Goal: Task Accomplishment & Management: Manage account settings

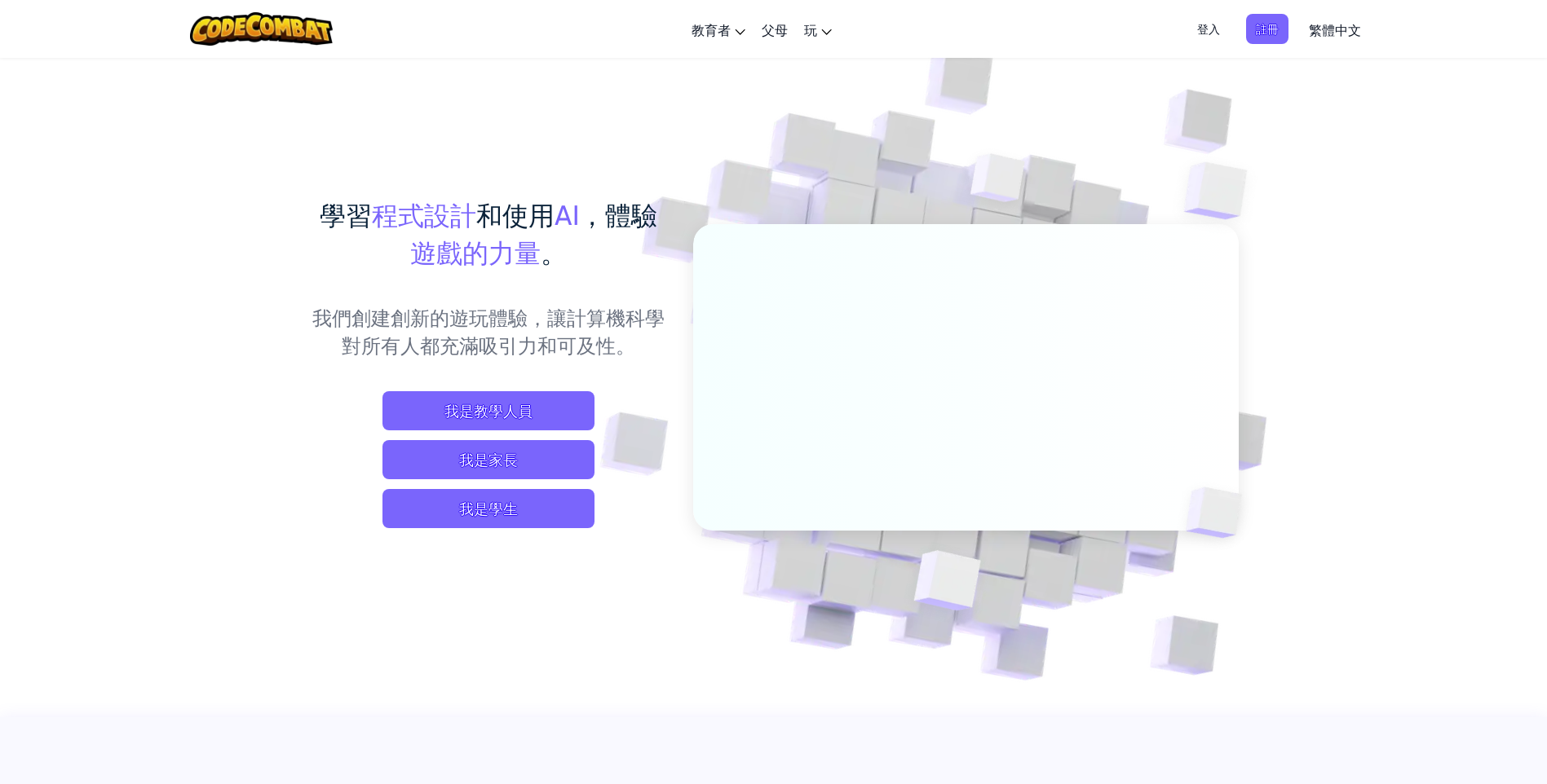
click at [1218, 34] on span "登入" at bounding box center [1208, 28] width 42 height 30
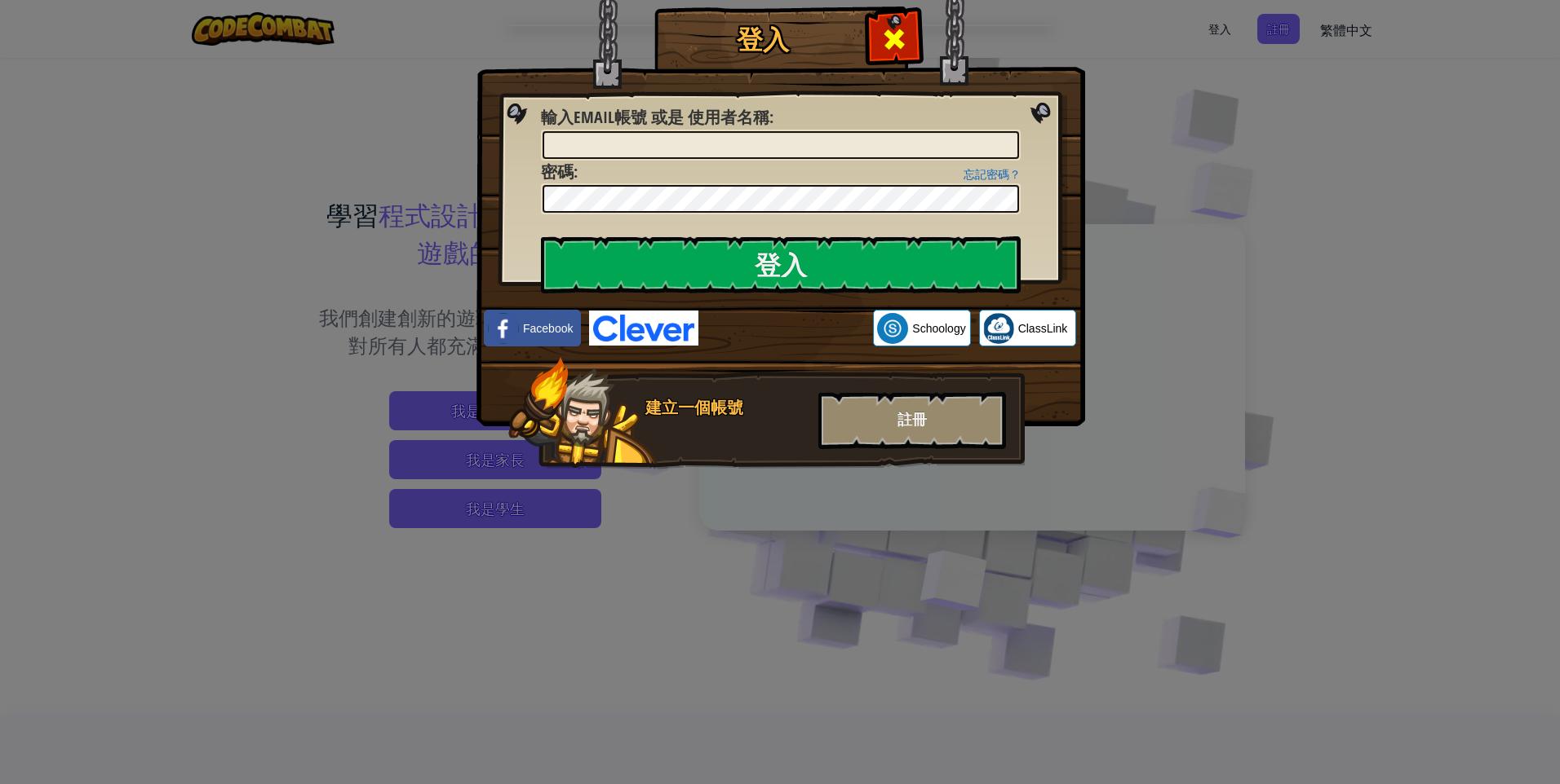
click at [889, 45] on span at bounding box center [894, 39] width 26 height 26
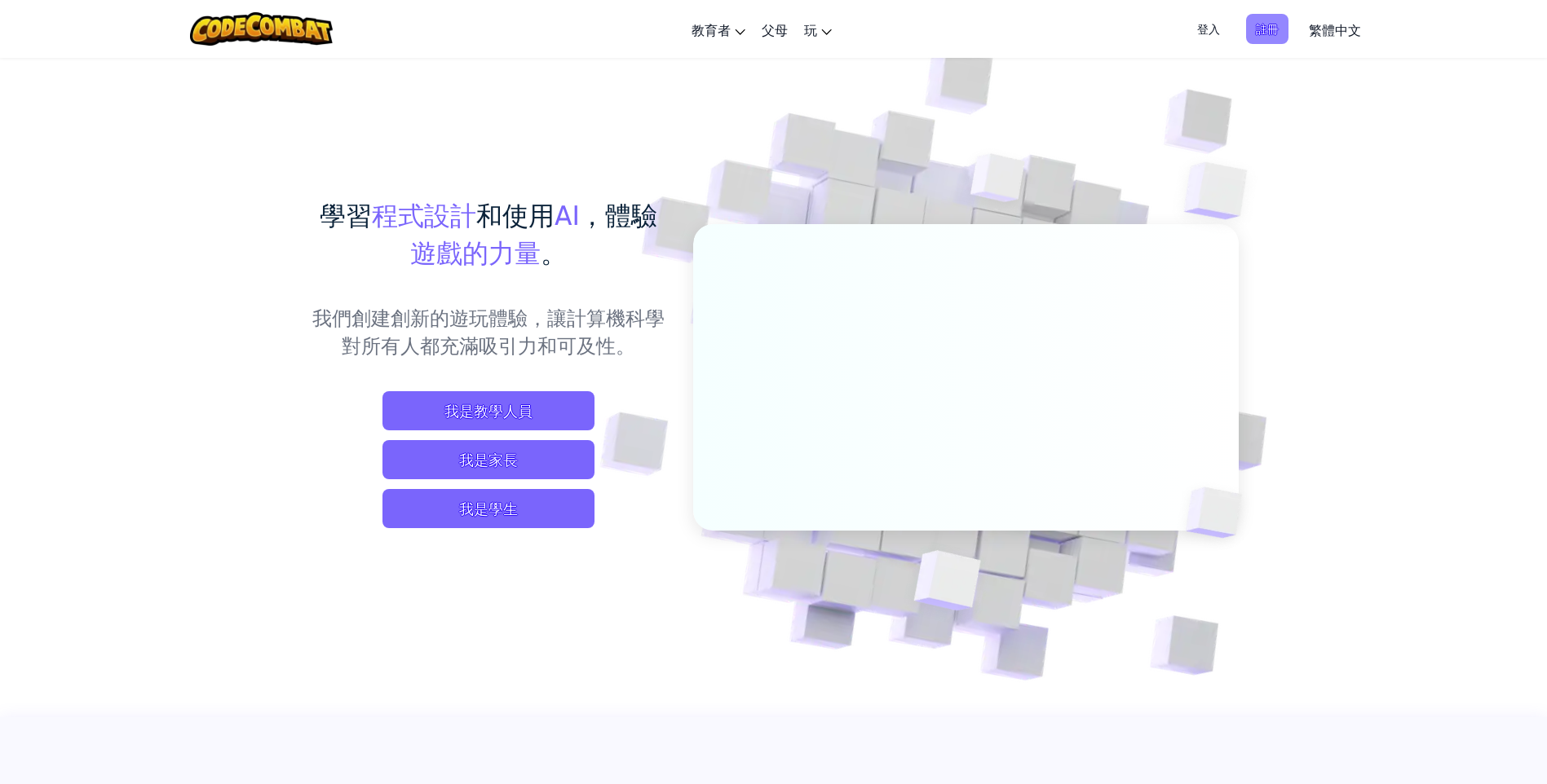
click at [1271, 28] on span "註冊" at bounding box center [1267, 28] width 42 height 30
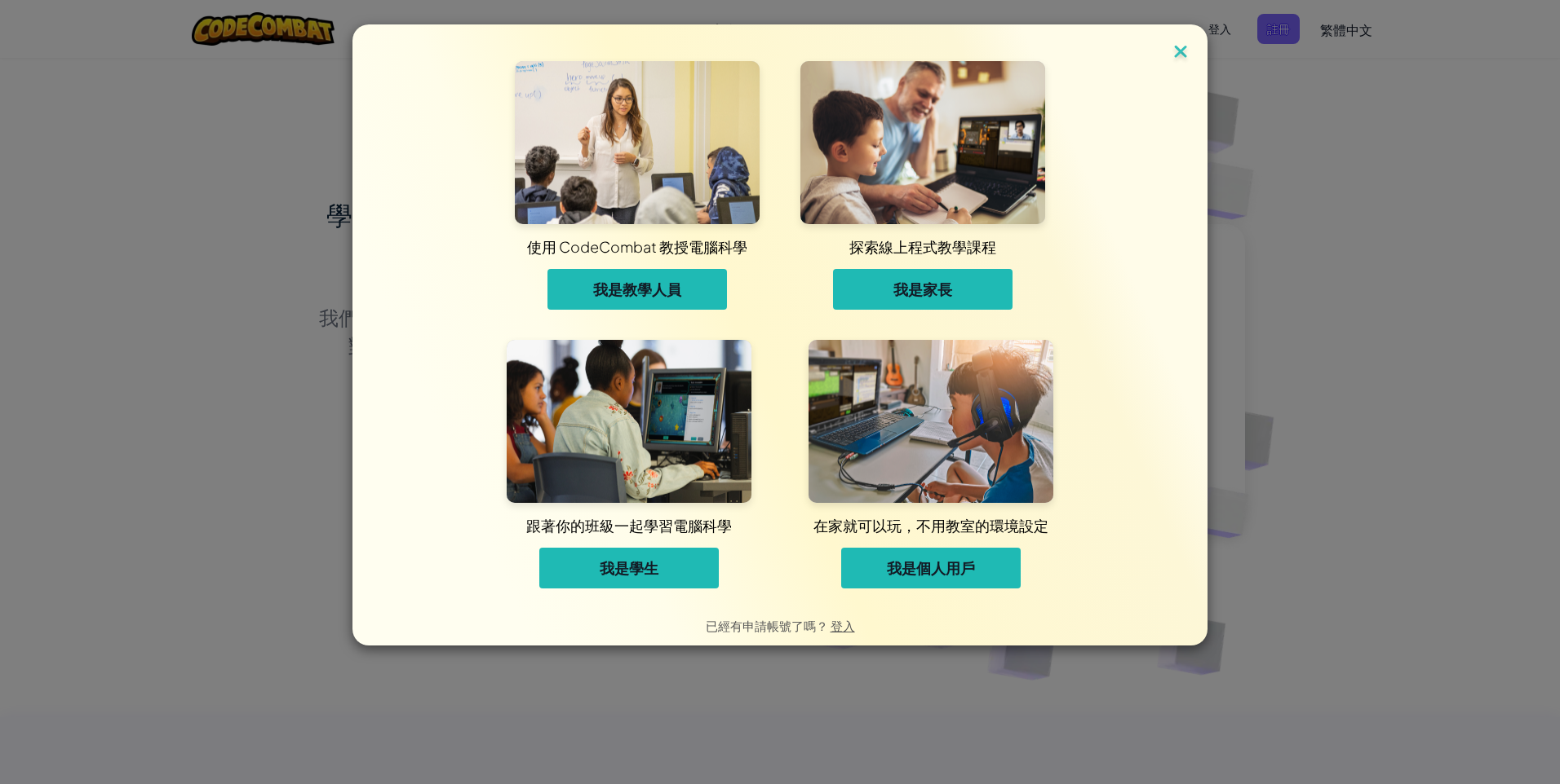
click at [1173, 52] on img at bounding box center [1181, 53] width 22 height 24
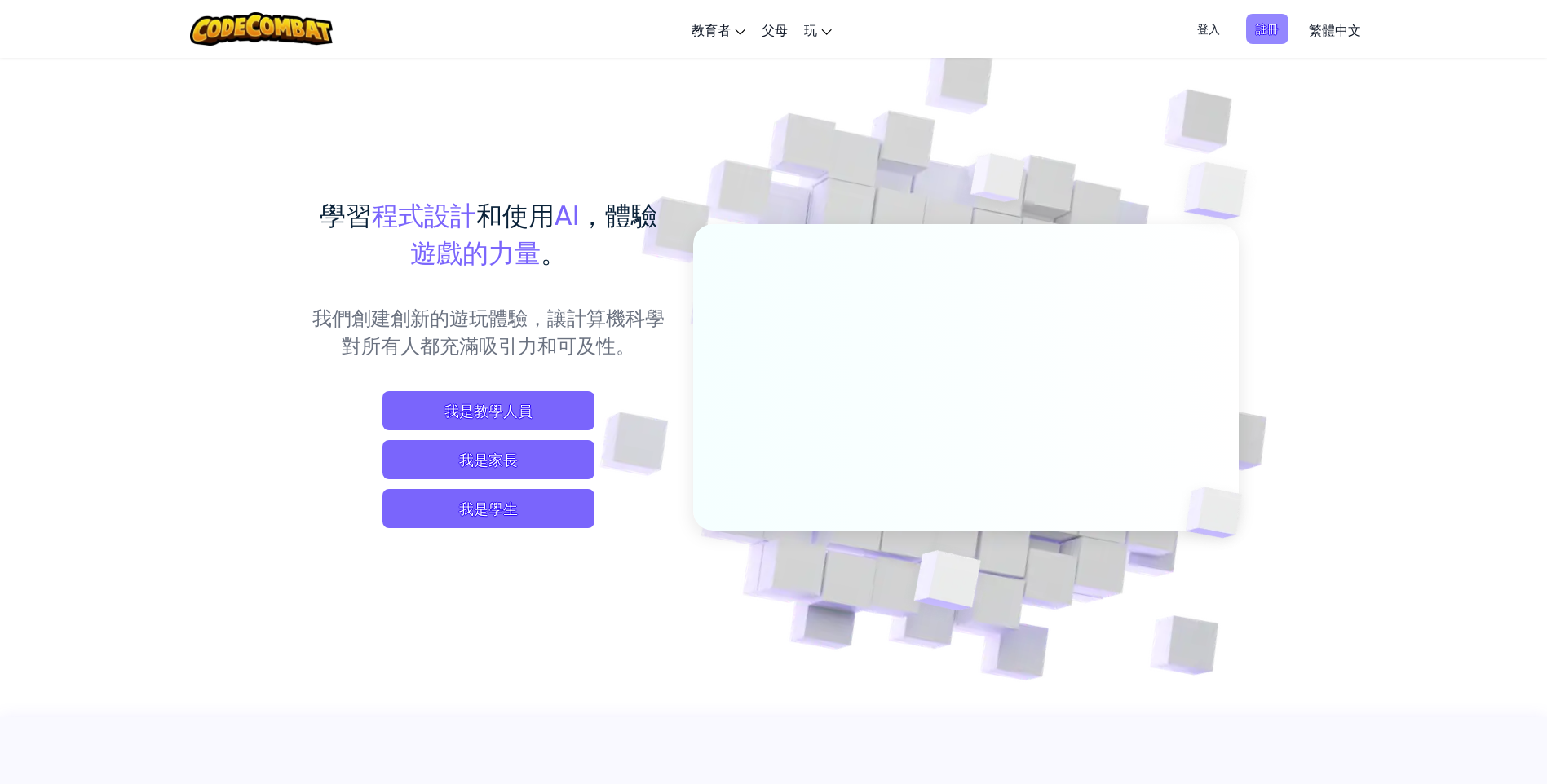
click at [1284, 36] on span "註冊" at bounding box center [1267, 28] width 42 height 30
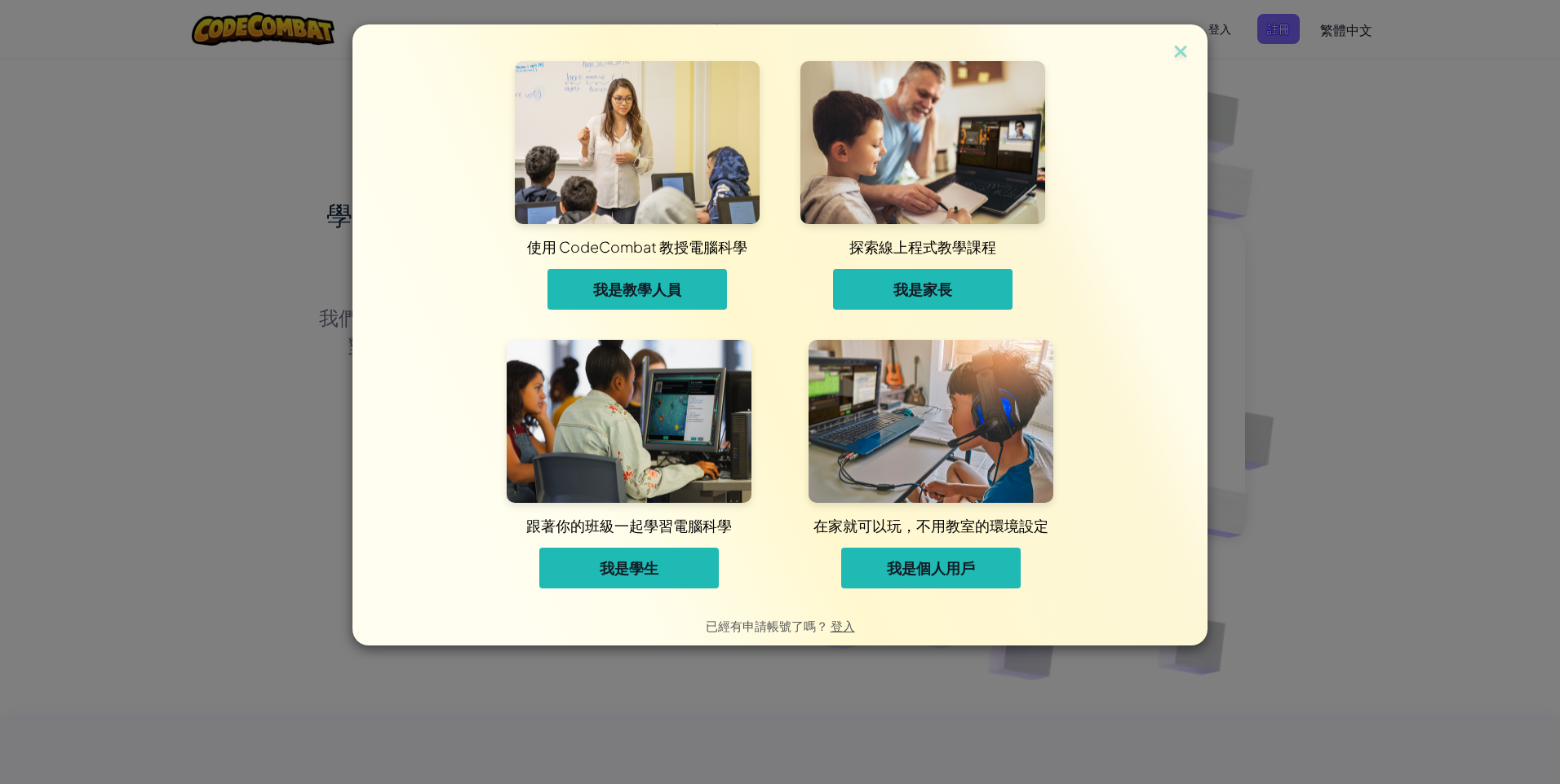
click at [660, 286] on span "我是教學人員" at bounding box center [638, 290] width 88 height 20
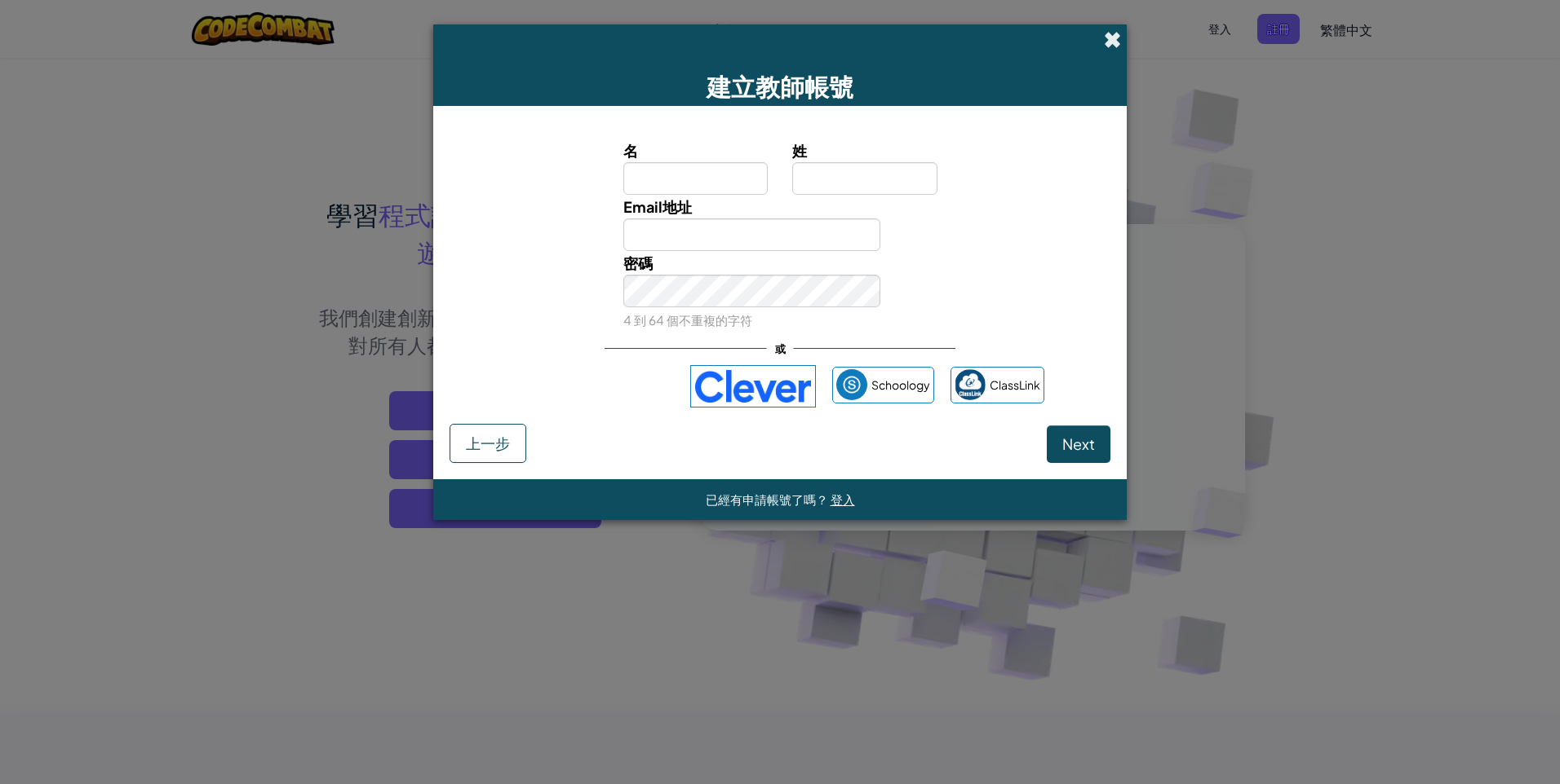
click at [1110, 36] on span at bounding box center [1111, 39] width 17 height 17
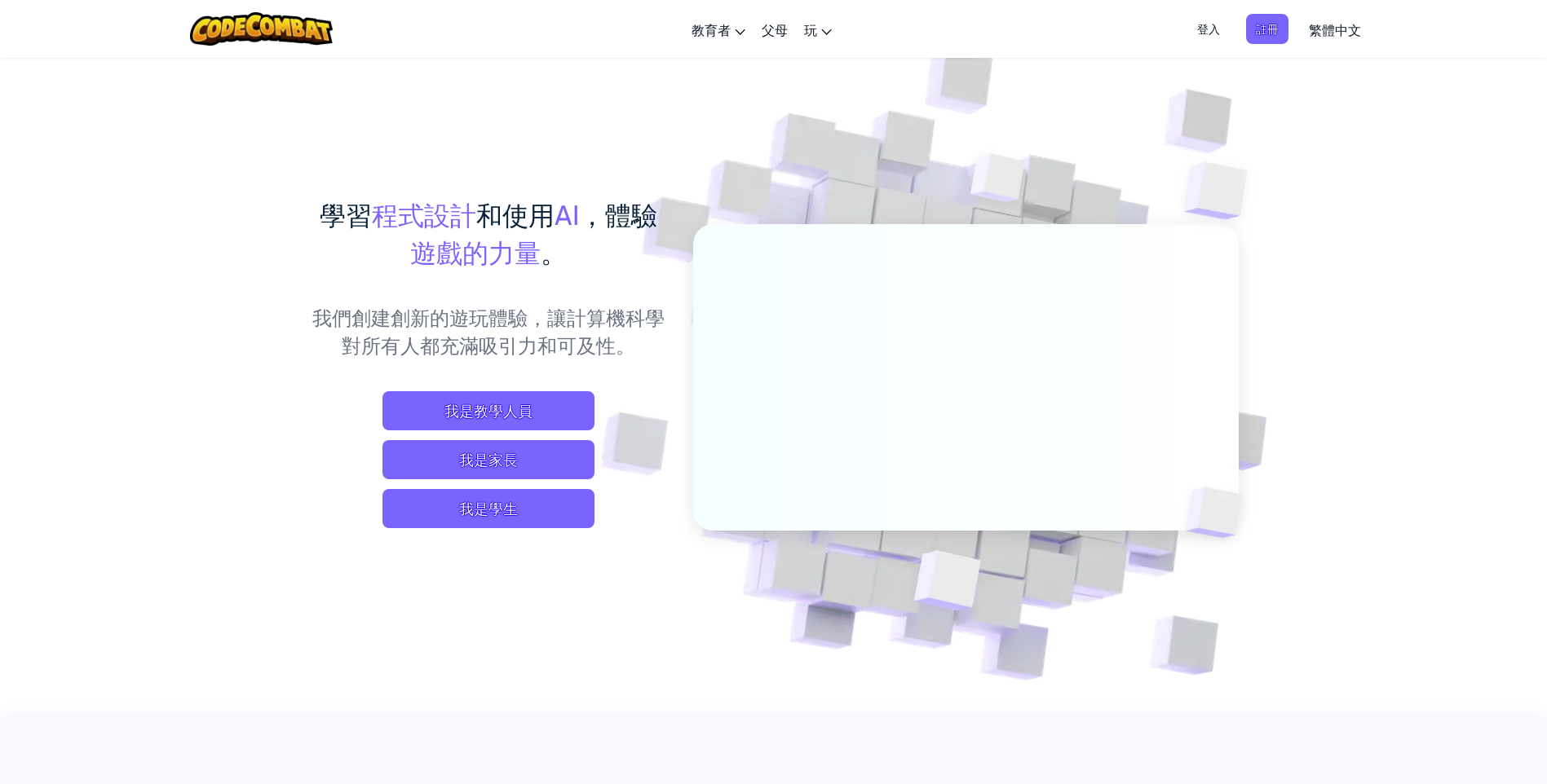
click at [1199, 21] on span "登入" at bounding box center [1208, 28] width 42 height 30
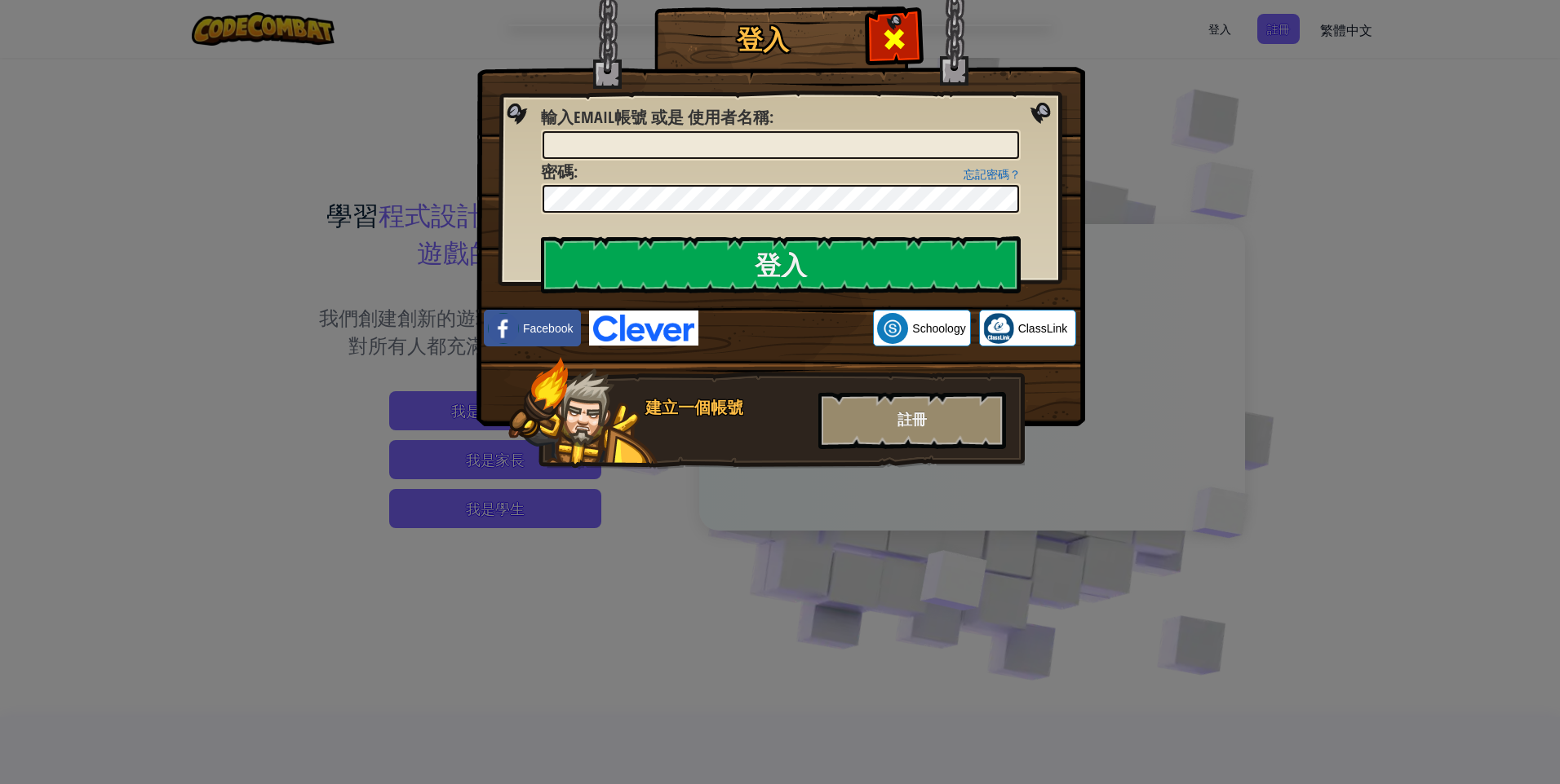
click at [894, 37] on span at bounding box center [894, 39] width 26 height 26
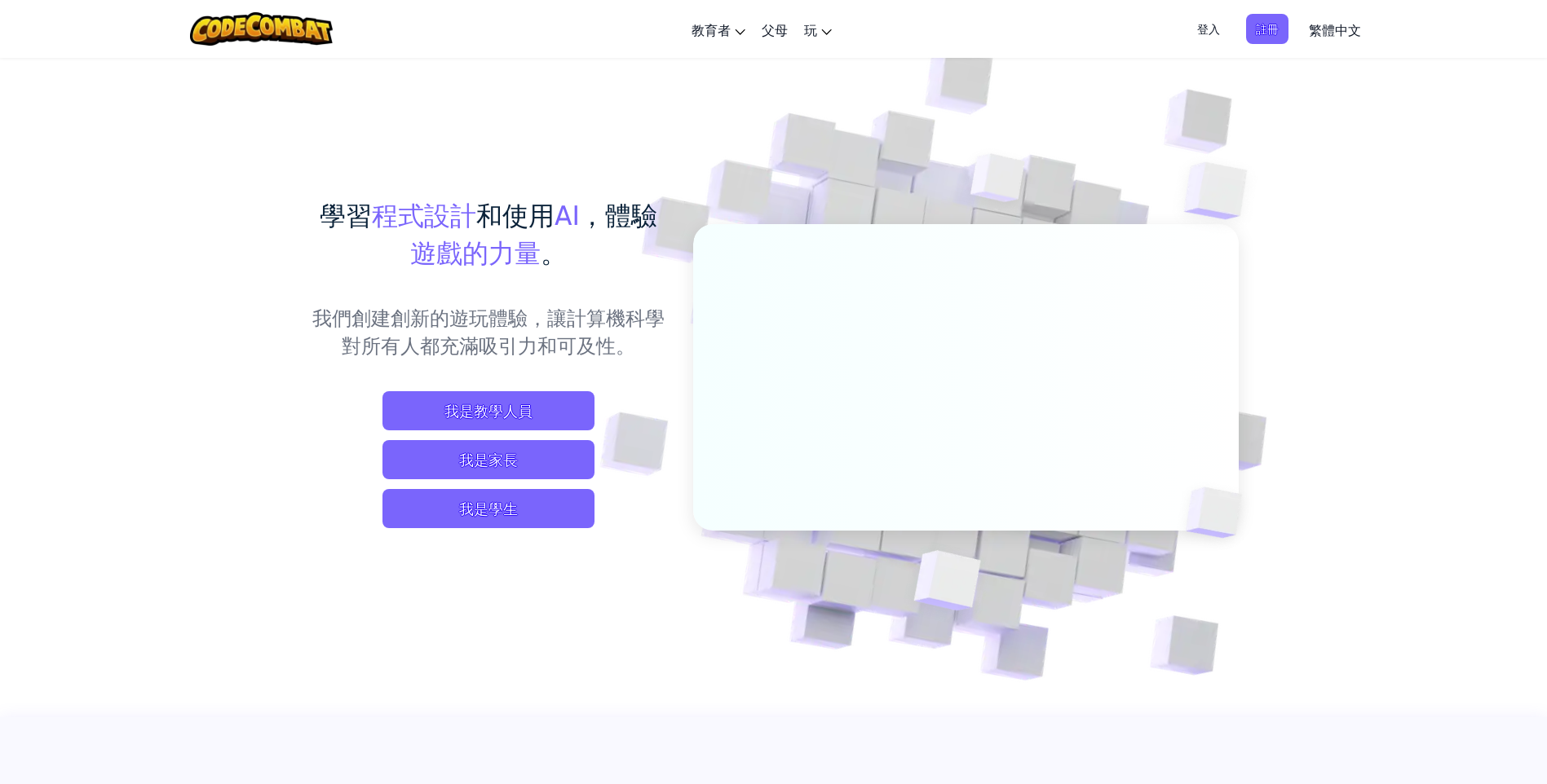
click at [1195, 26] on span "登入" at bounding box center [1208, 28] width 42 height 30
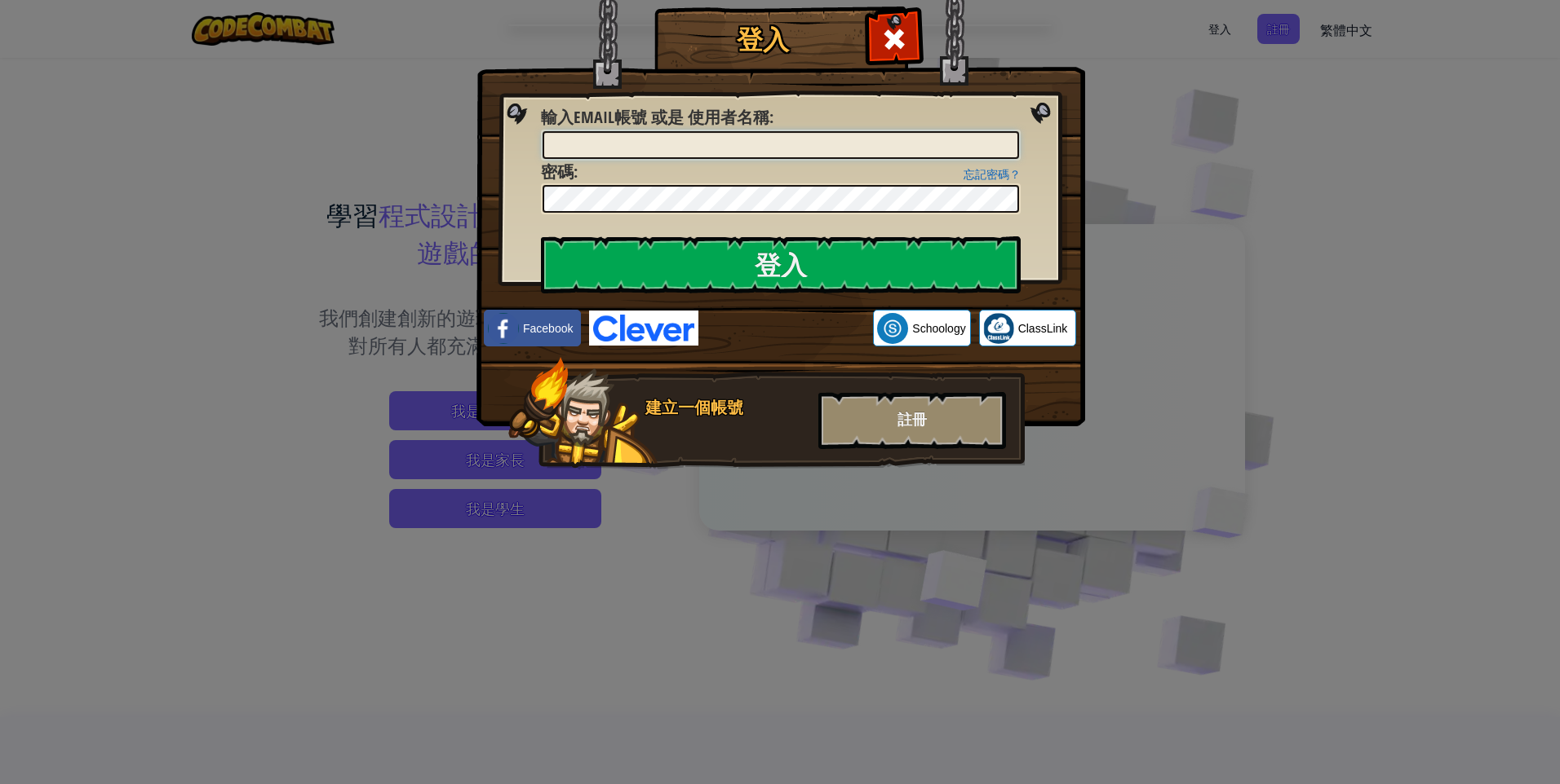
click at [815, 155] on input "輸入Email帳號 或是 使用者名稱 :" at bounding box center [780, 145] width 477 height 27
type input "e"
type input "旭"
click at [541, 237] on input "登入" at bounding box center [780, 265] width 480 height 57
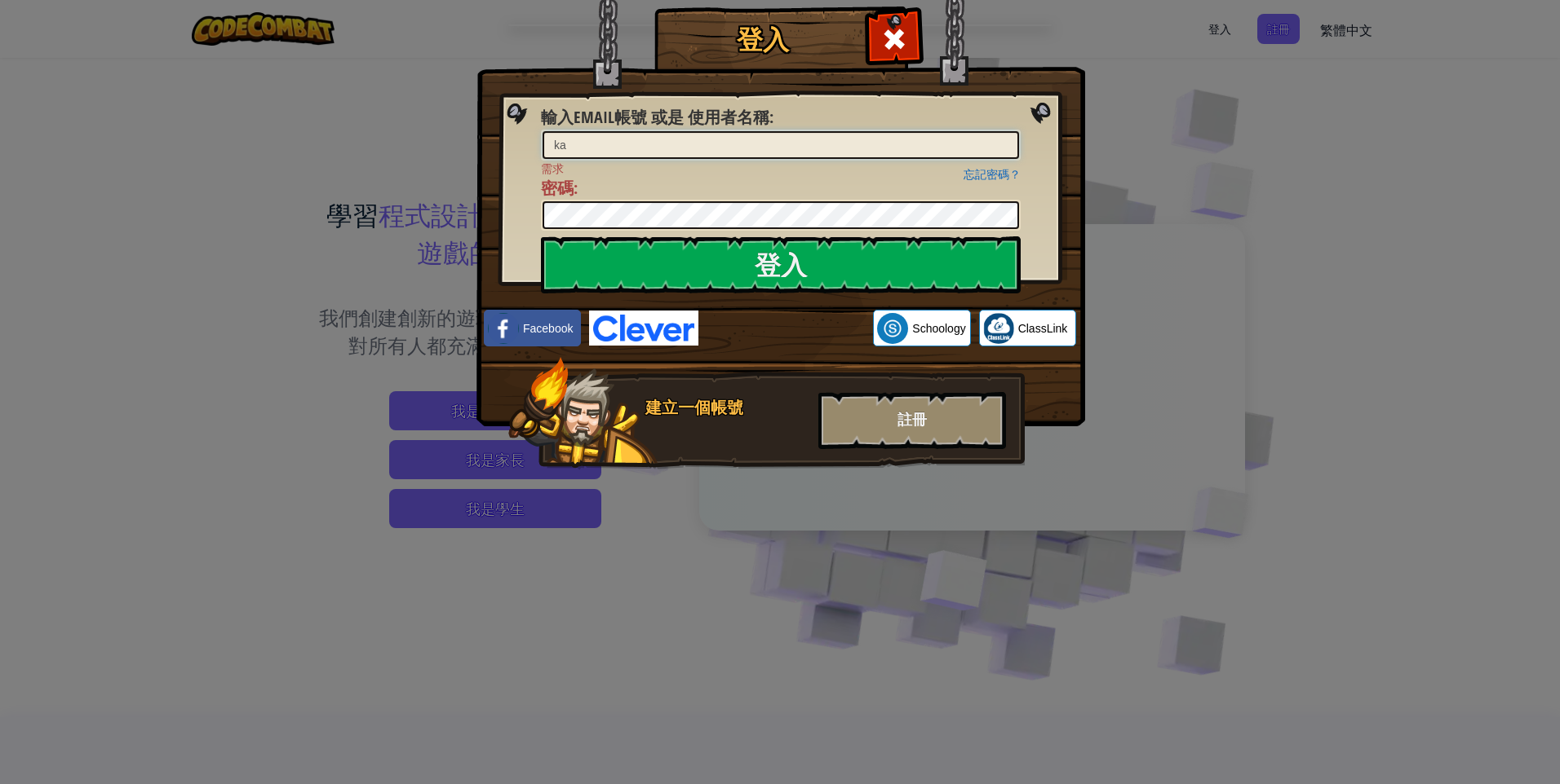
click at [590, 146] on input "ka" at bounding box center [780, 145] width 477 height 27
click at [588, 147] on input "ka" at bounding box center [780, 145] width 477 height 27
type input "kaoyipG"
click at [541, 237] on input "登入" at bounding box center [780, 265] width 480 height 57
